Goal: Find specific page/section: Find specific page/section

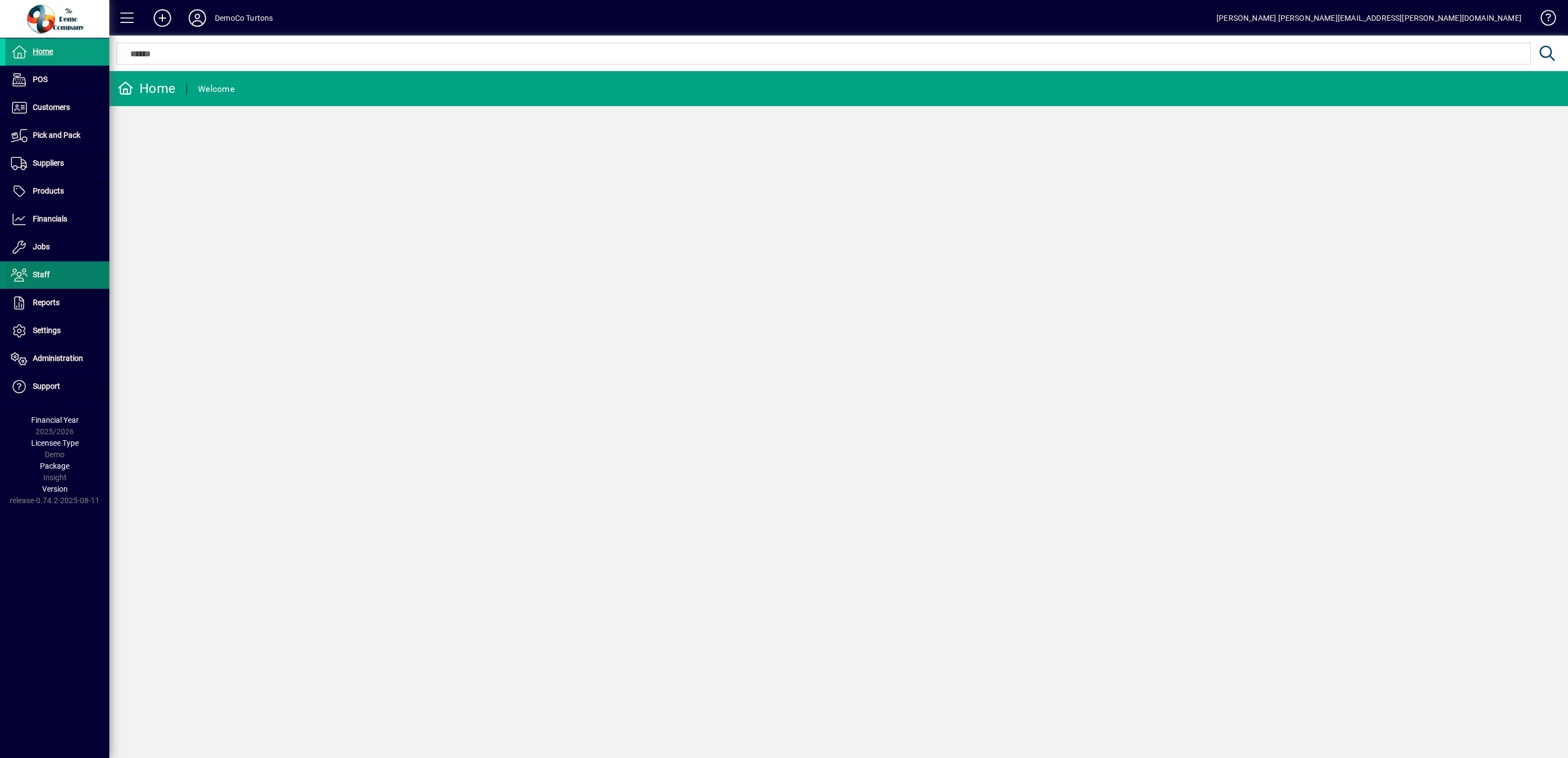
click at [40, 273] on span "Staff" at bounding box center [41, 275] width 17 height 9
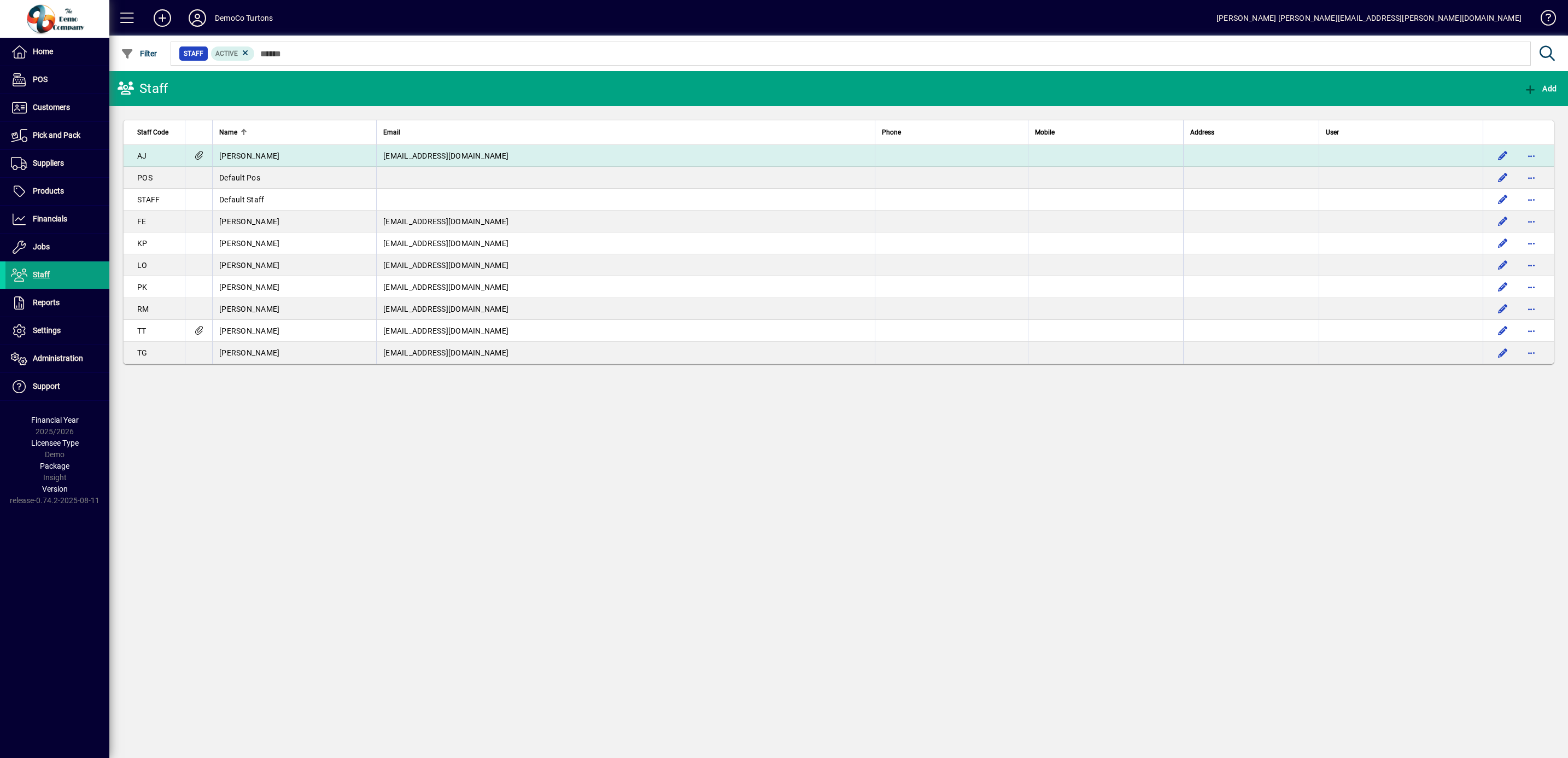
click at [511, 158] on td "[EMAIL_ADDRESS][DOMAIN_NAME]" at bounding box center [625, 156] width 499 height 22
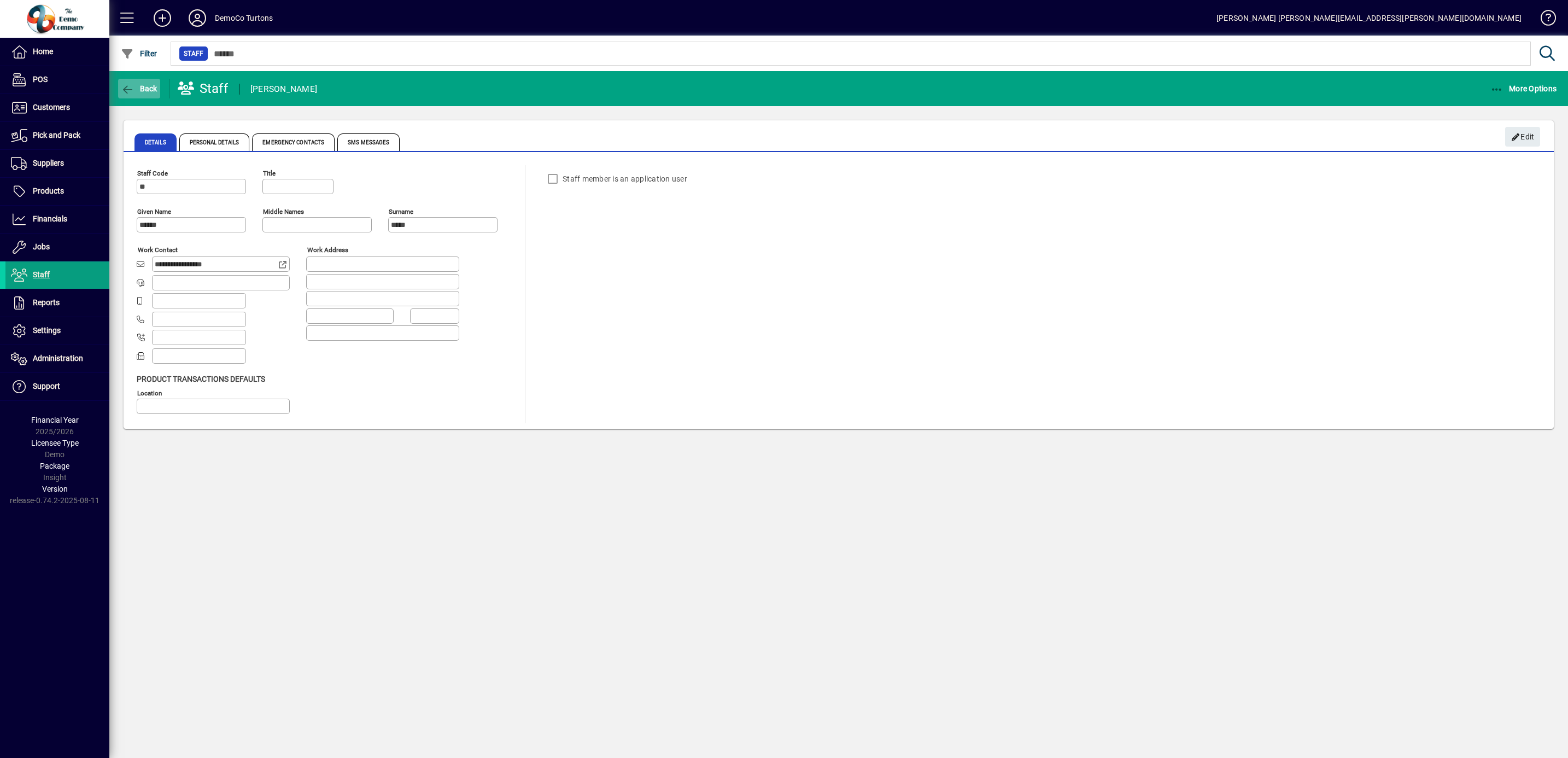
click at [135, 87] on span "Back" at bounding box center [139, 88] width 37 height 9
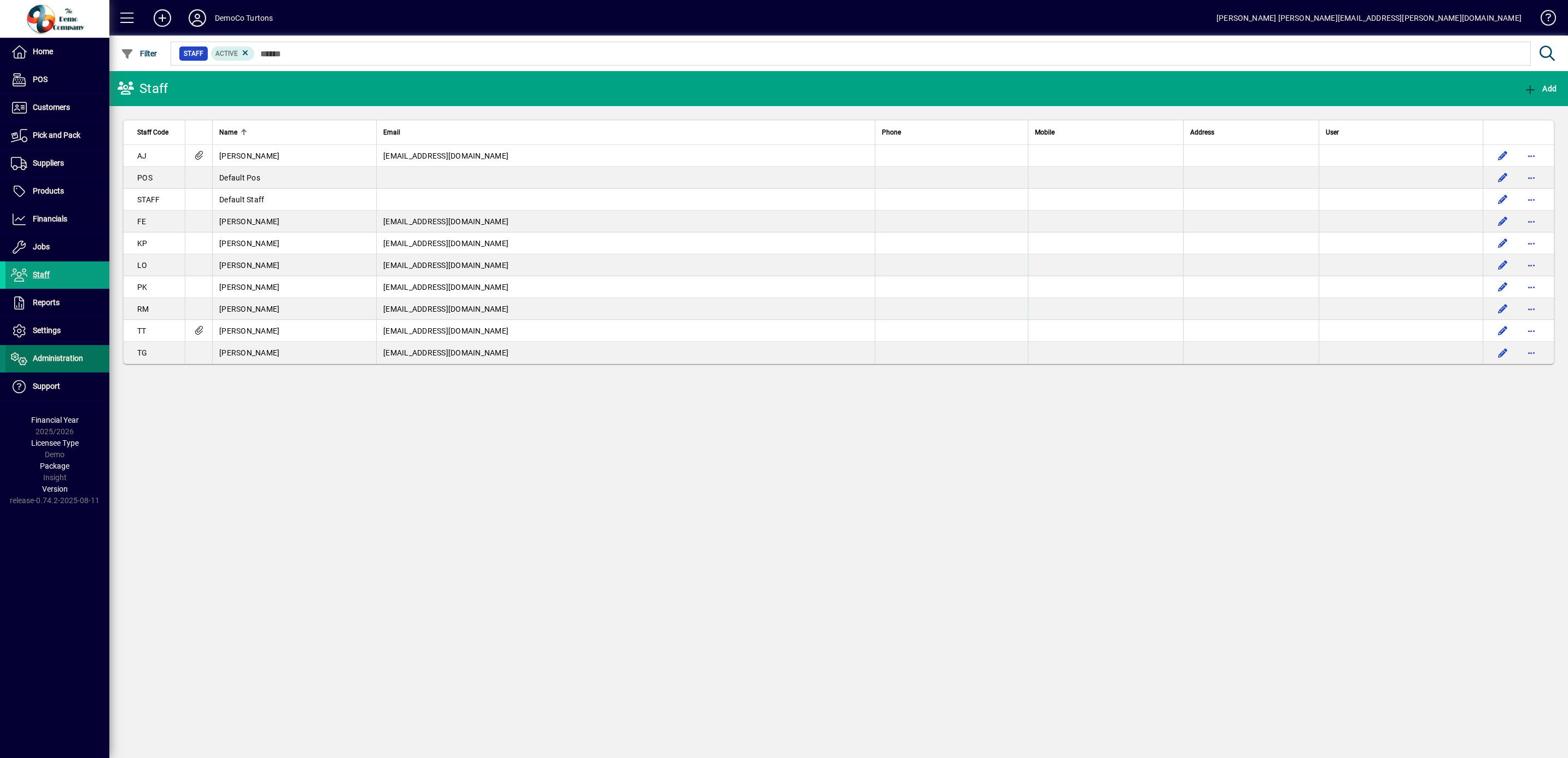
click at [43, 362] on span "Administration" at bounding box center [58, 358] width 51 height 9
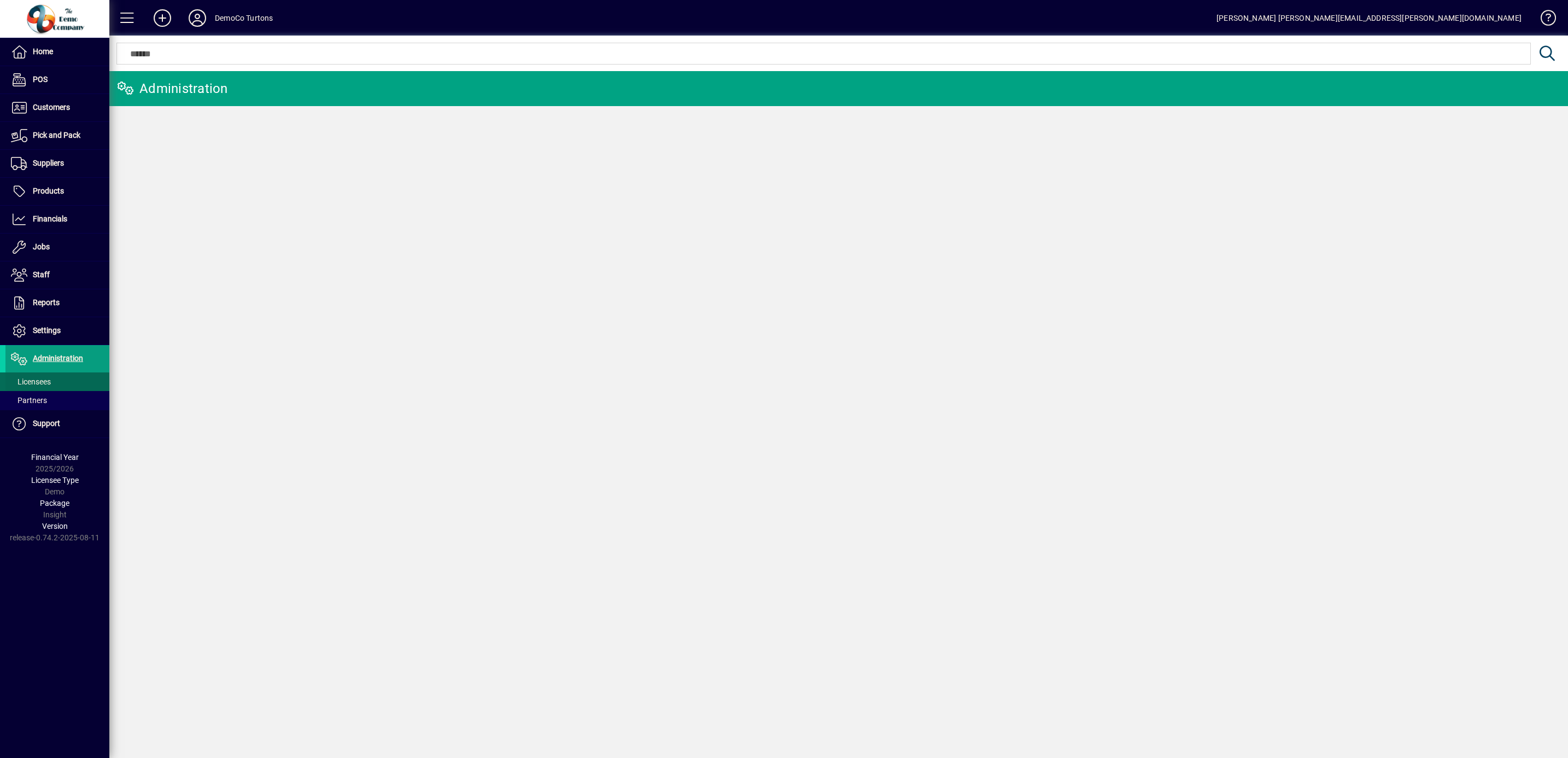
click at [41, 386] on span "Licensees" at bounding box center [31, 382] width 40 height 9
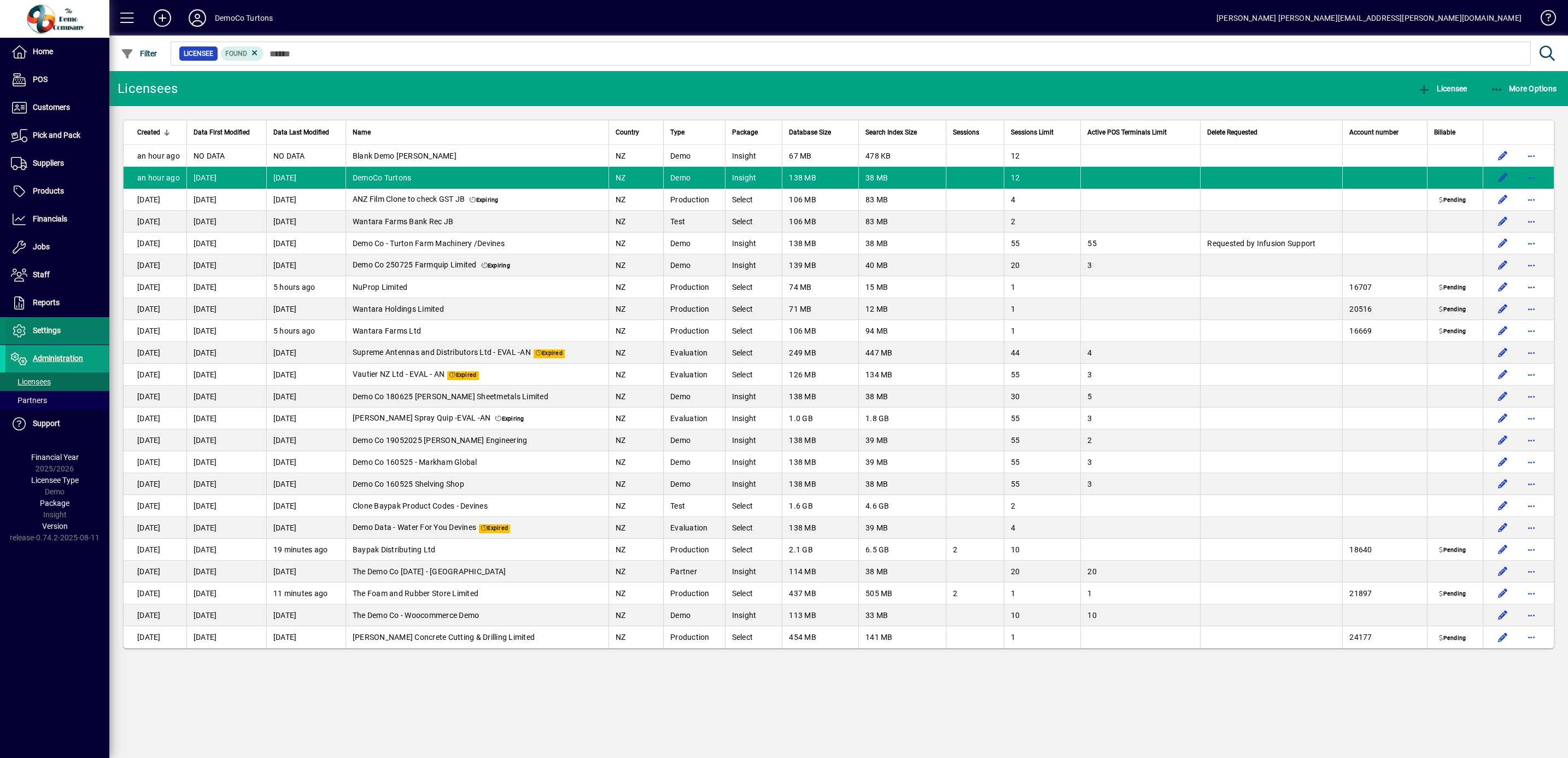
click at [44, 331] on span "Settings" at bounding box center [47, 330] width 28 height 9
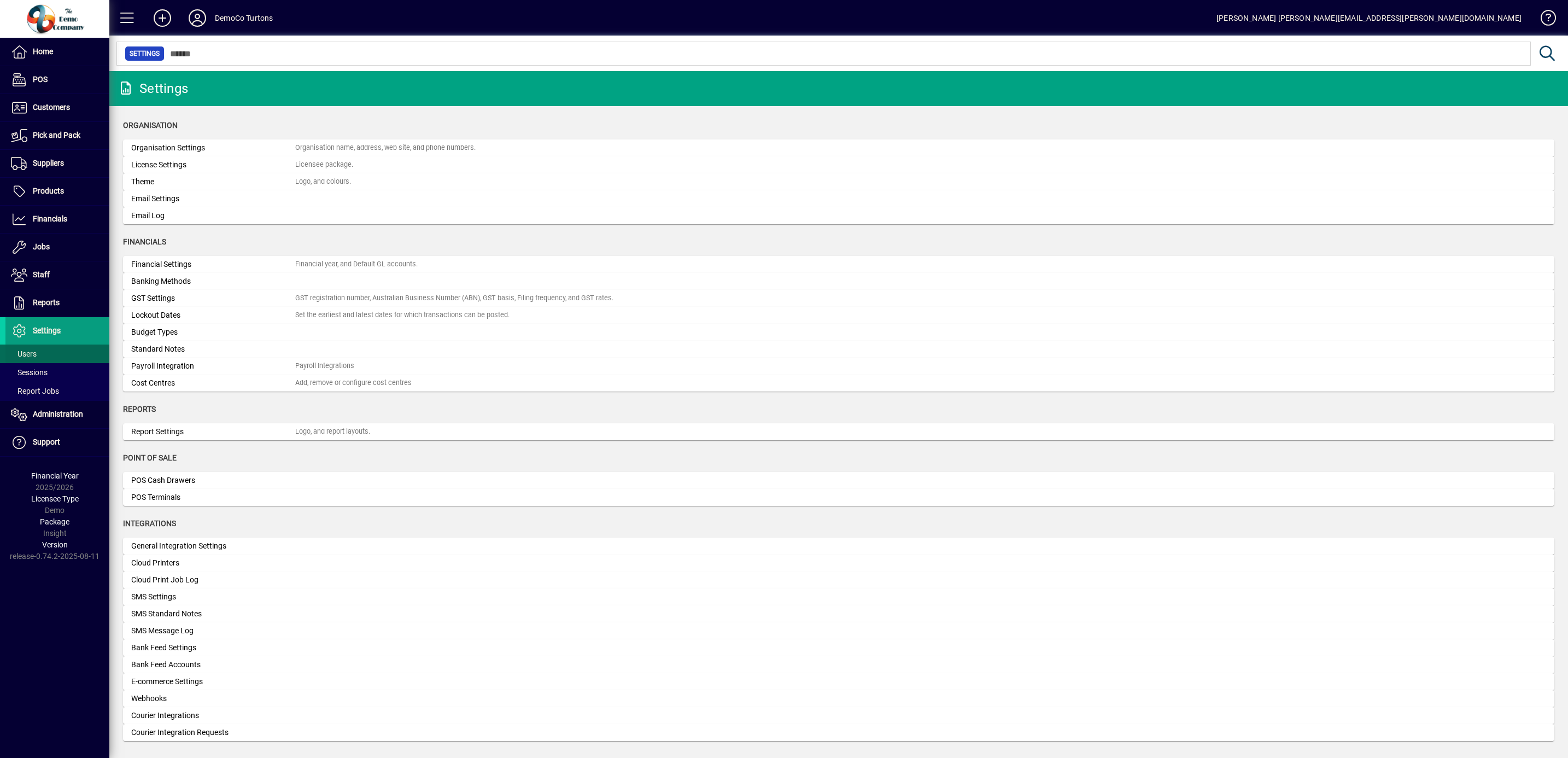
click at [33, 353] on span "Users" at bounding box center [24, 354] width 26 height 9
